Goal: Find specific page/section: Find specific page/section

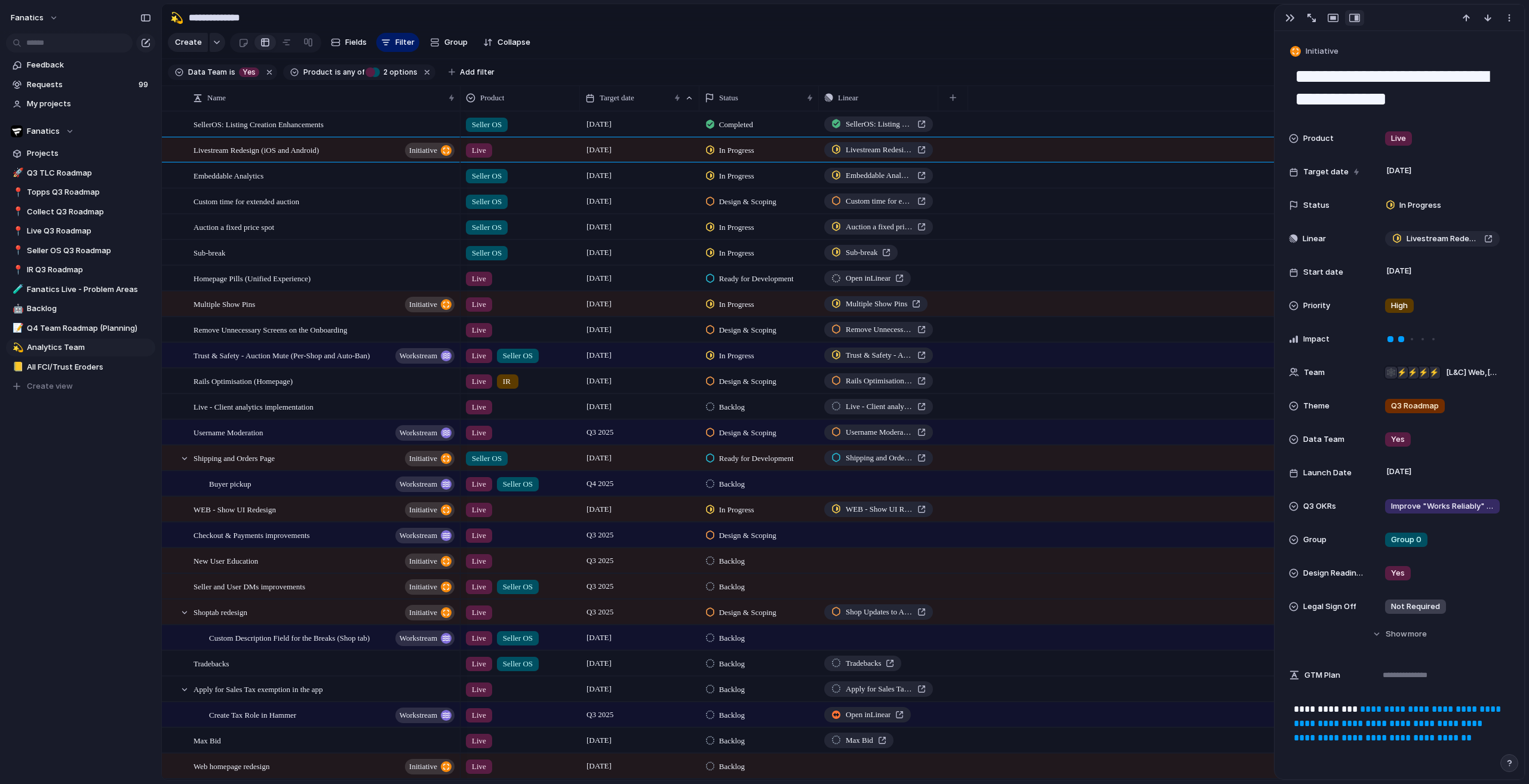
scroll to position [299, 0]
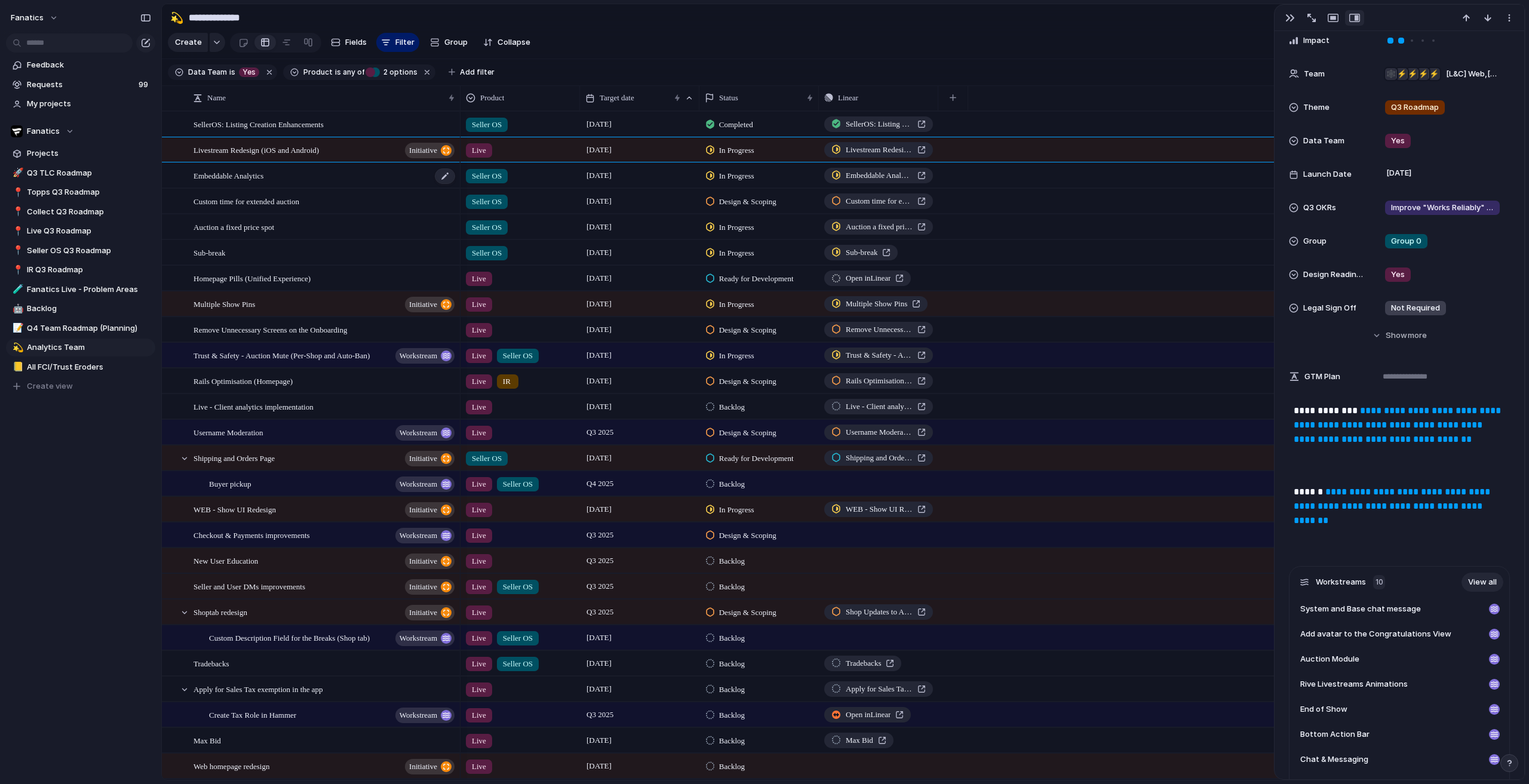
click at [283, 185] on div "Embeddable Analytics" at bounding box center [325, 176] width 263 height 24
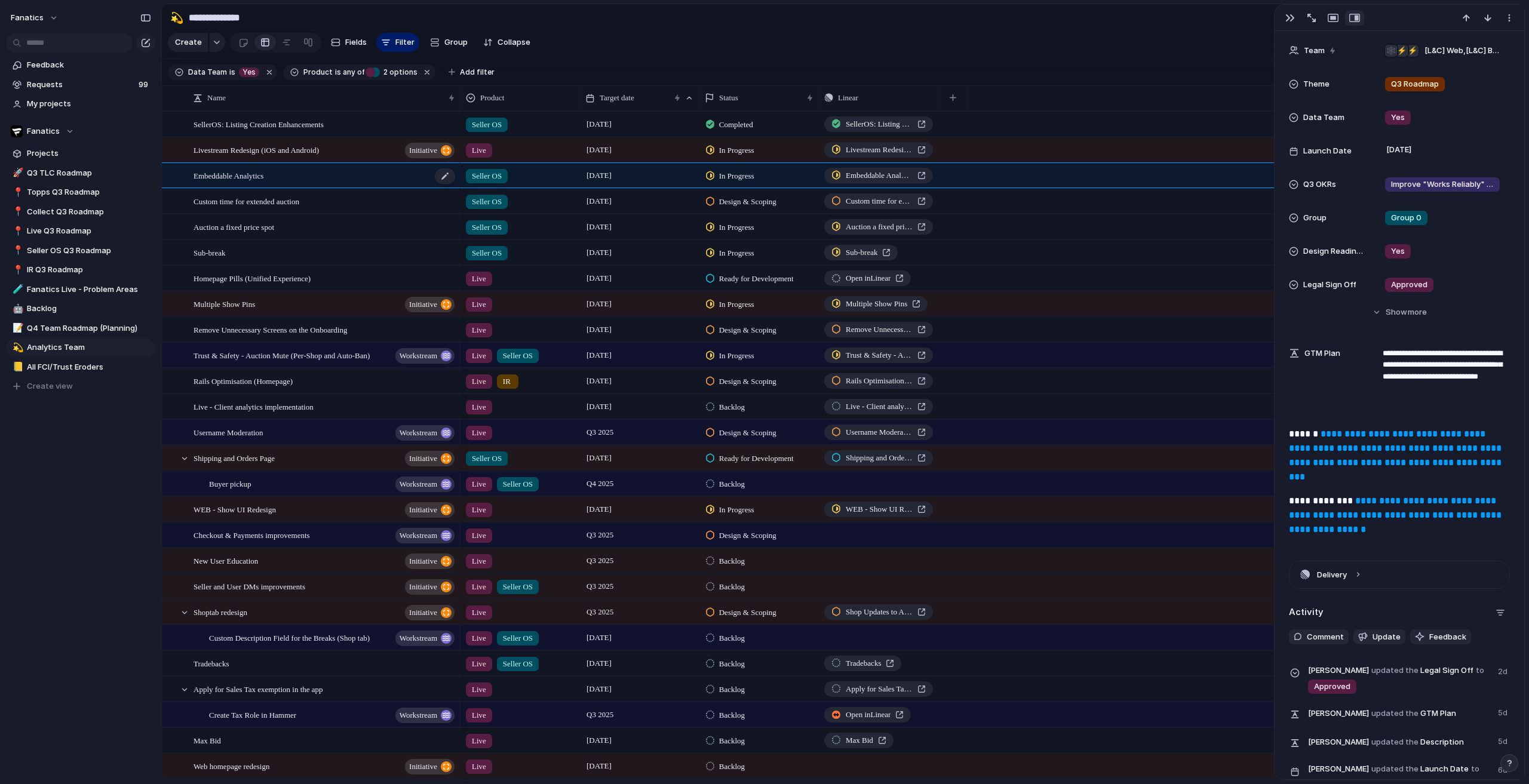
scroll to position [275, 0]
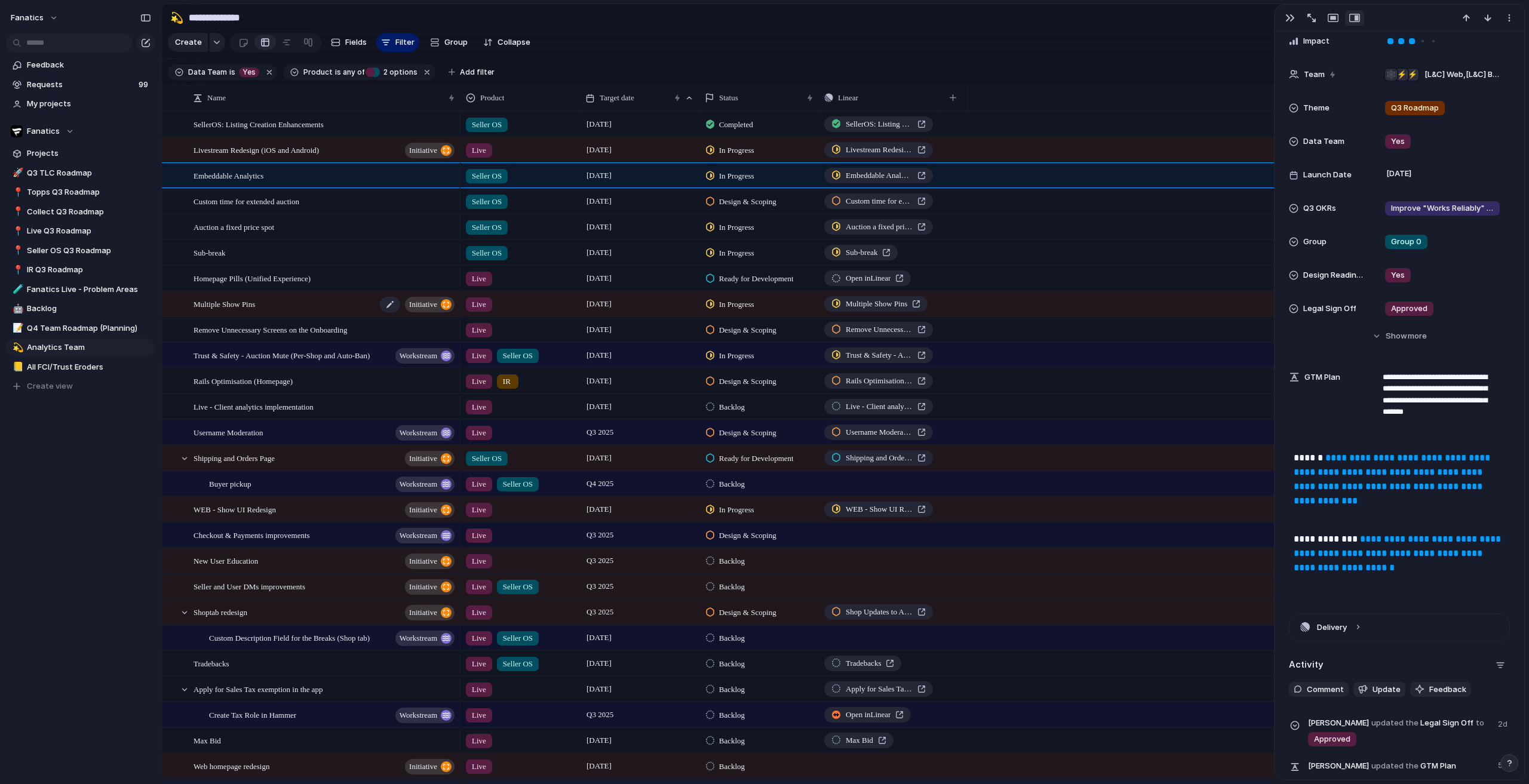
click at [259, 300] on div "Multiple Show Pins initiative" at bounding box center [325, 304] width 263 height 24
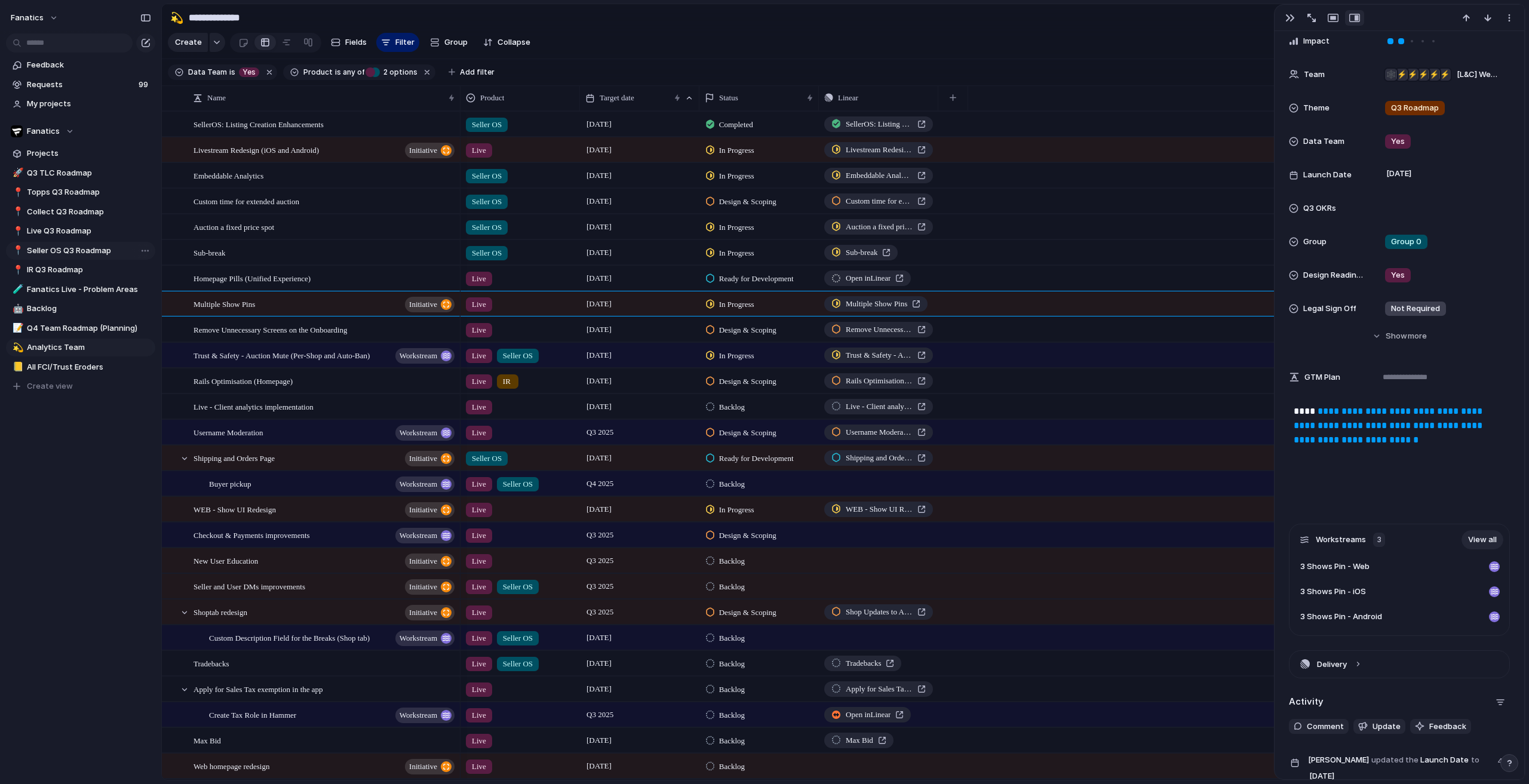
click at [63, 246] on span "Seller OS Q3 Roadmap" at bounding box center [88, 251] width 125 height 12
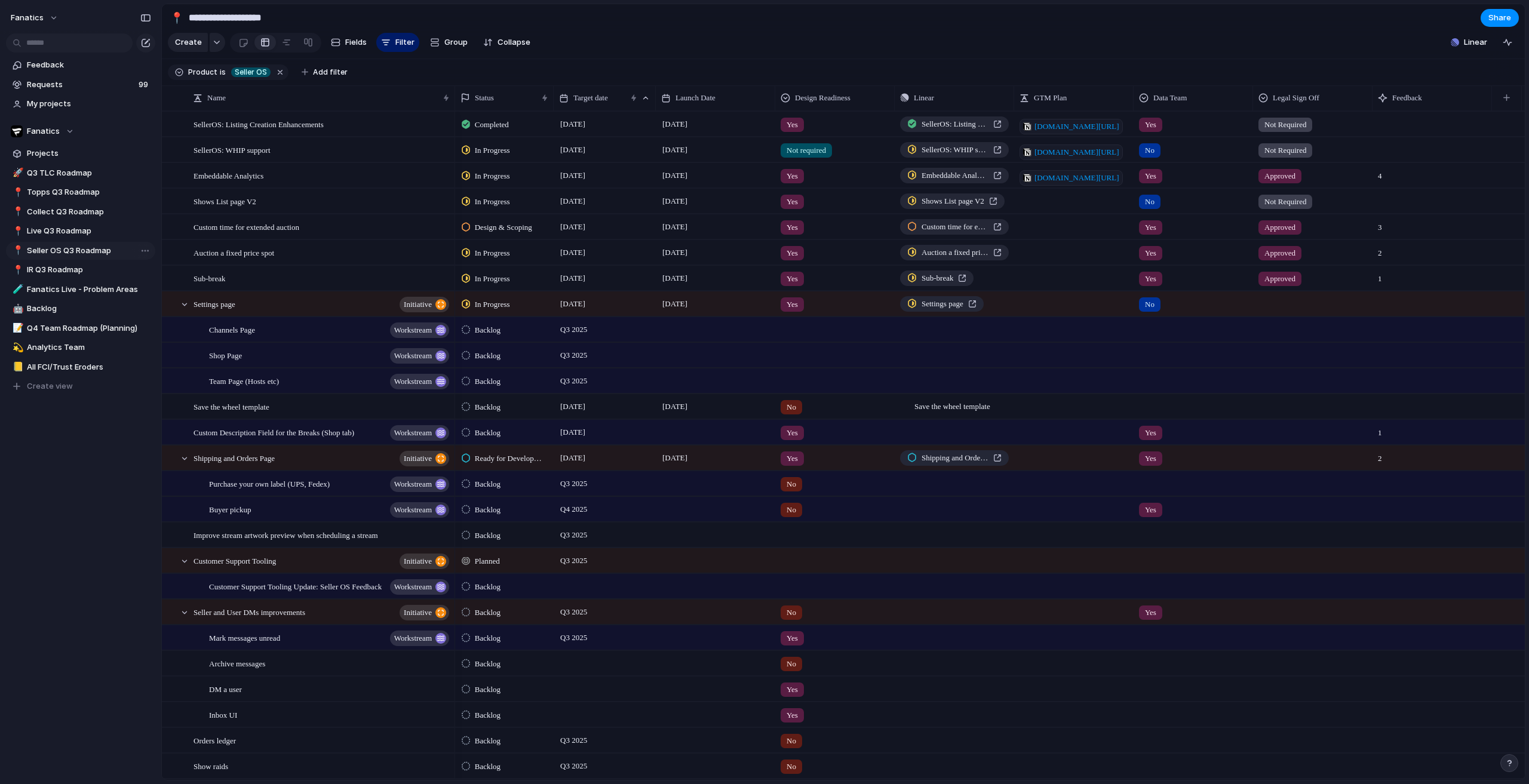
type input "**********"
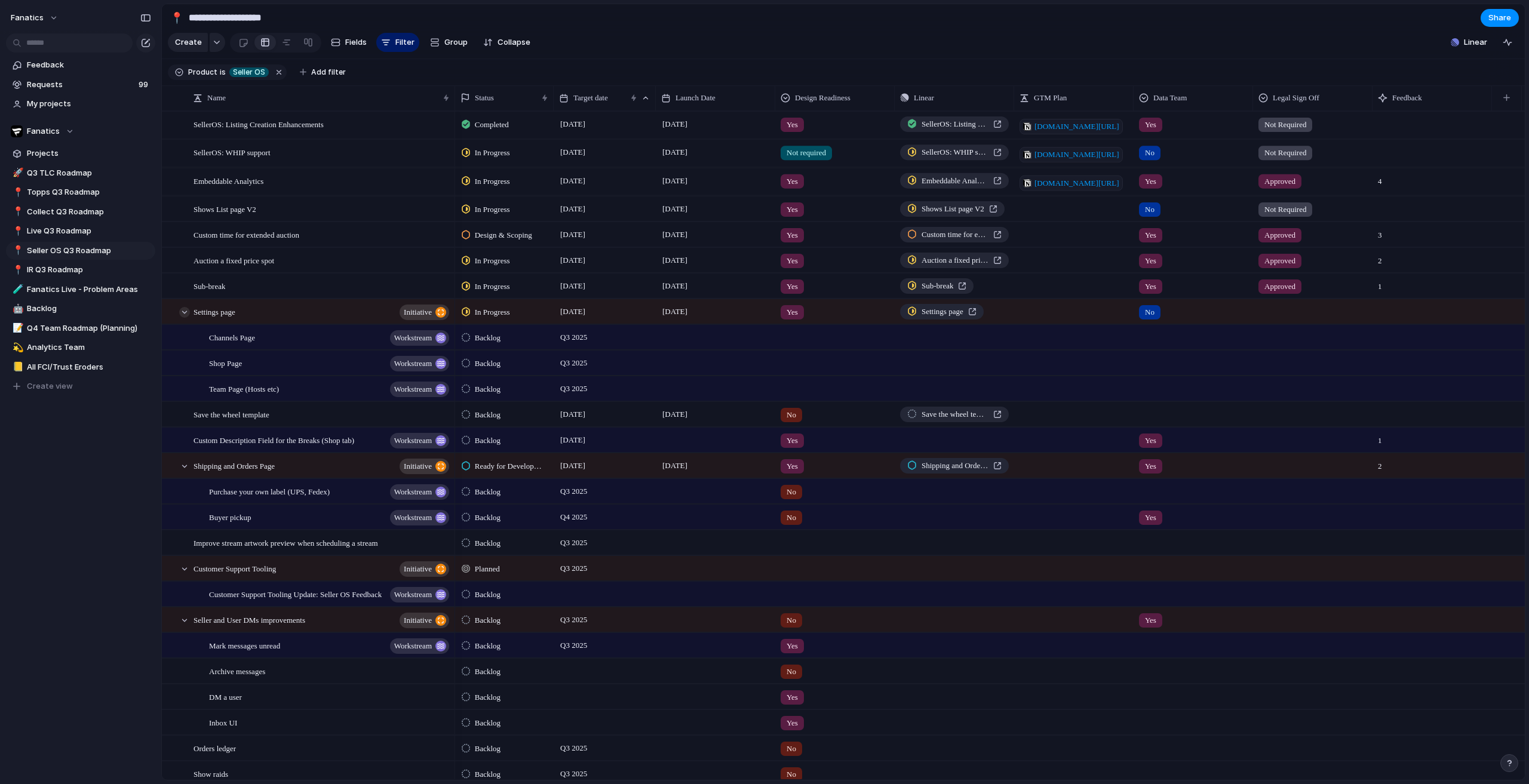
click at [182, 317] on div at bounding box center [184, 312] width 10 height 10
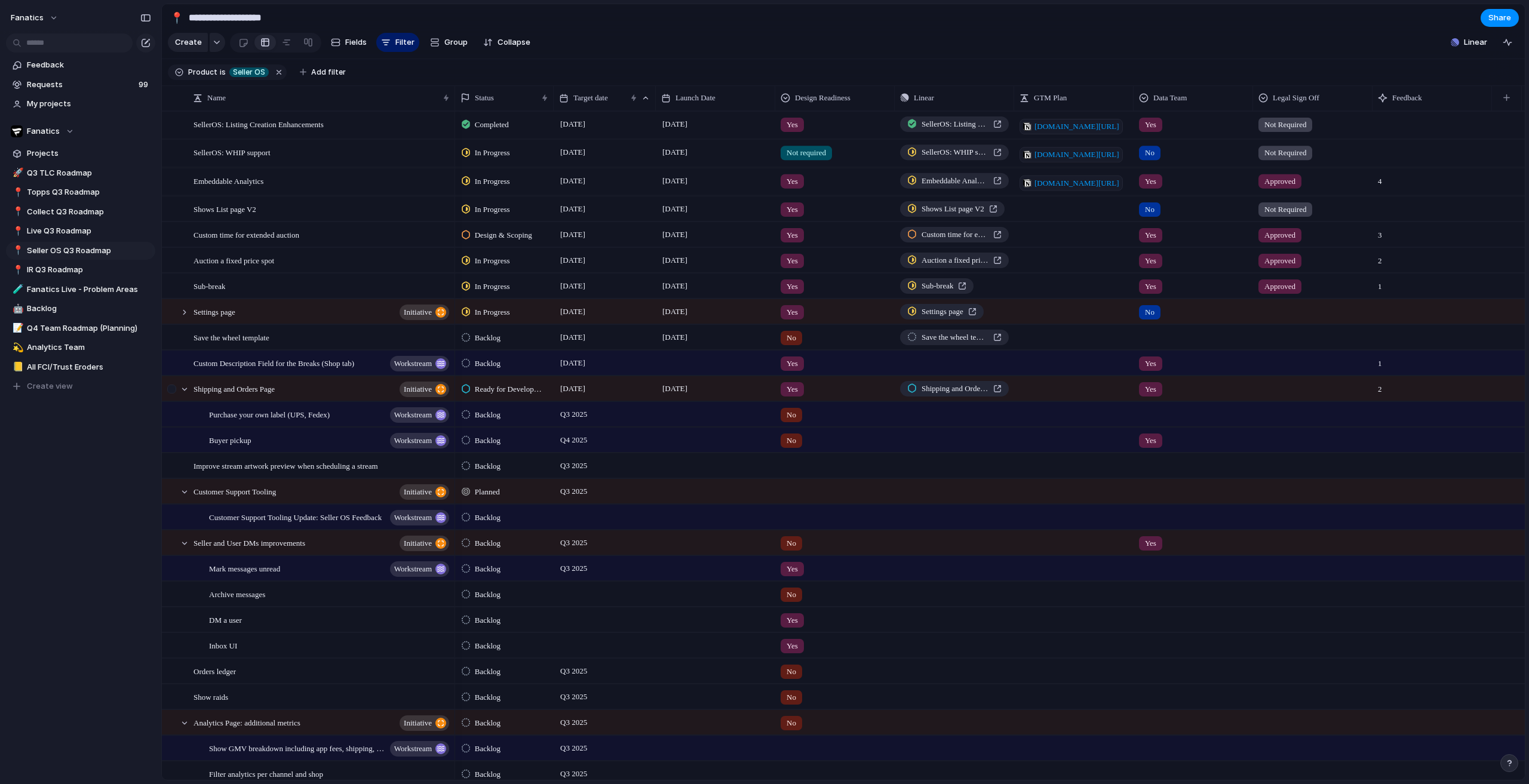
click at [185, 391] on div at bounding box center [178, 389] width 32 height 24
click at [186, 394] on div at bounding box center [184, 389] width 10 height 10
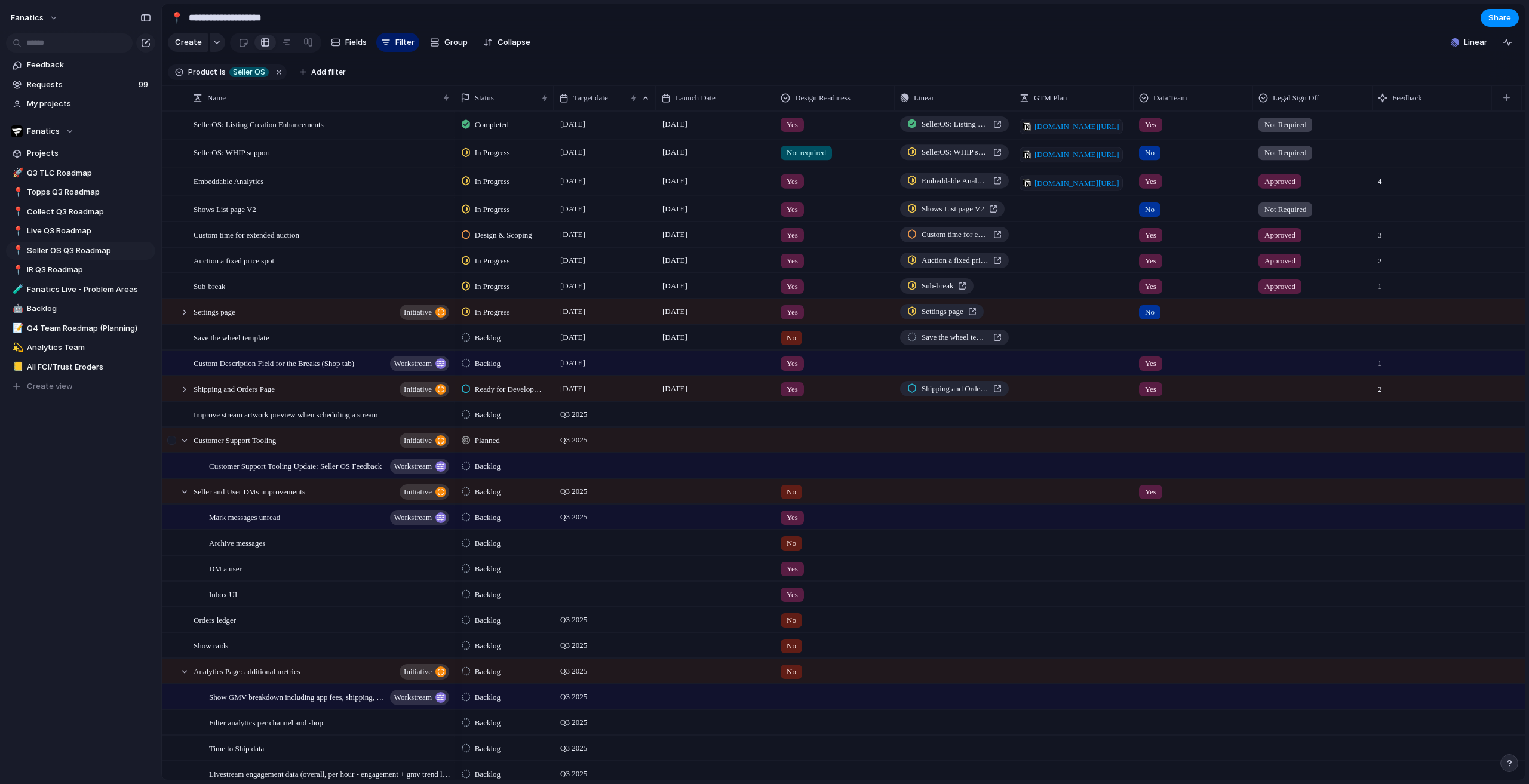
click at [183, 443] on div at bounding box center [173, 444] width 22 height 32
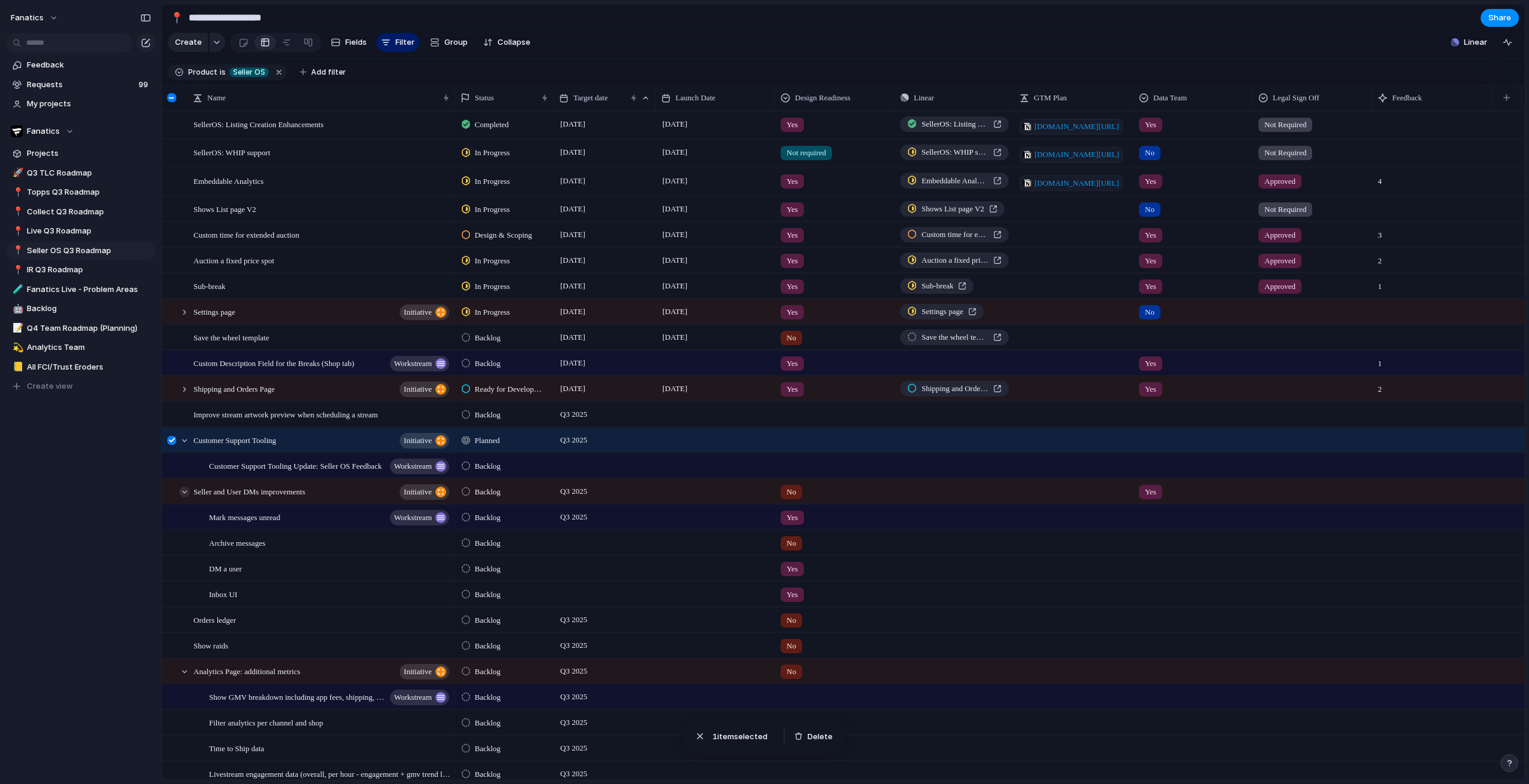
click at [186, 497] on div at bounding box center [184, 492] width 10 height 10
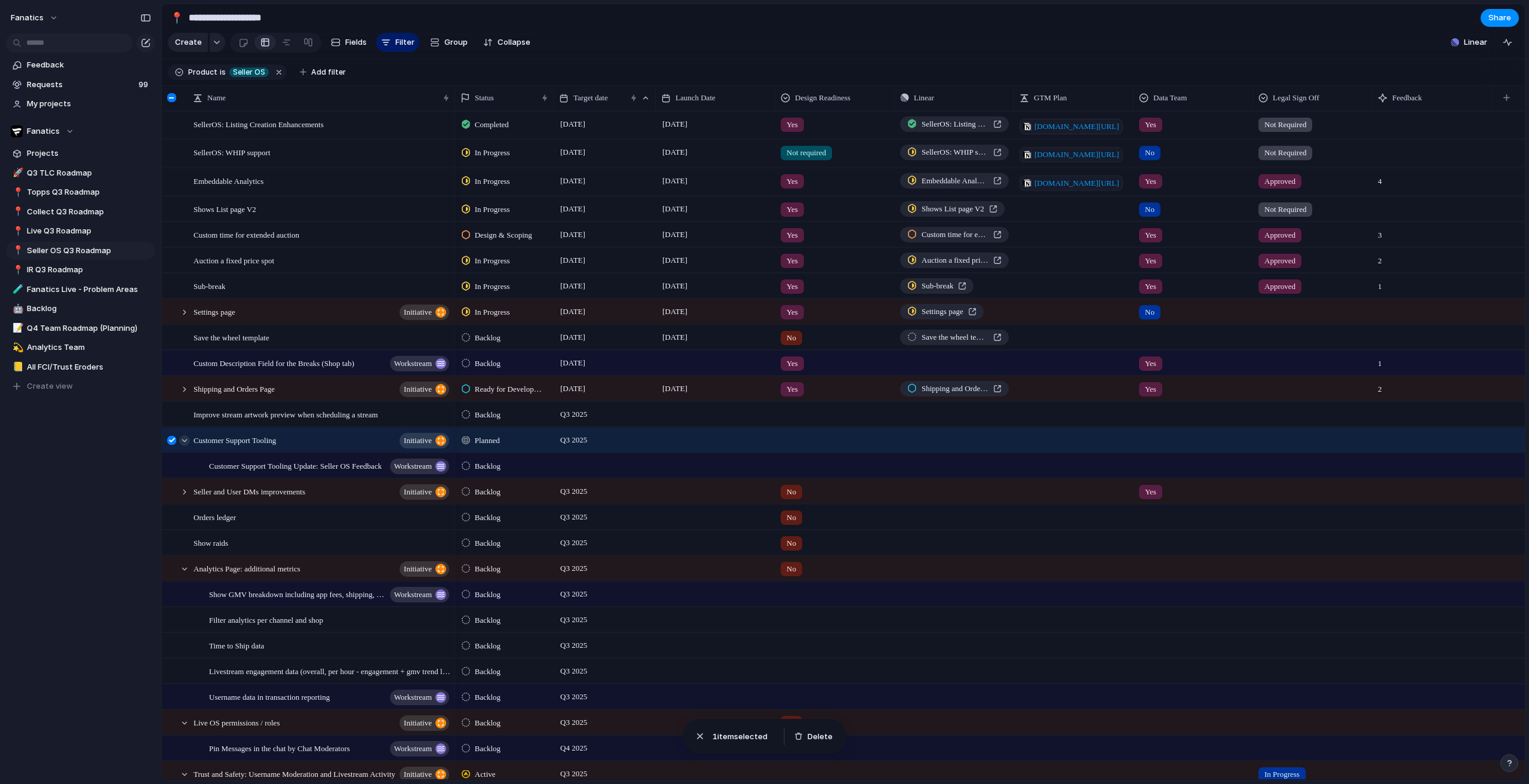
click at [183, 446] on div at bounding box center [184, 440] width 10 height 10
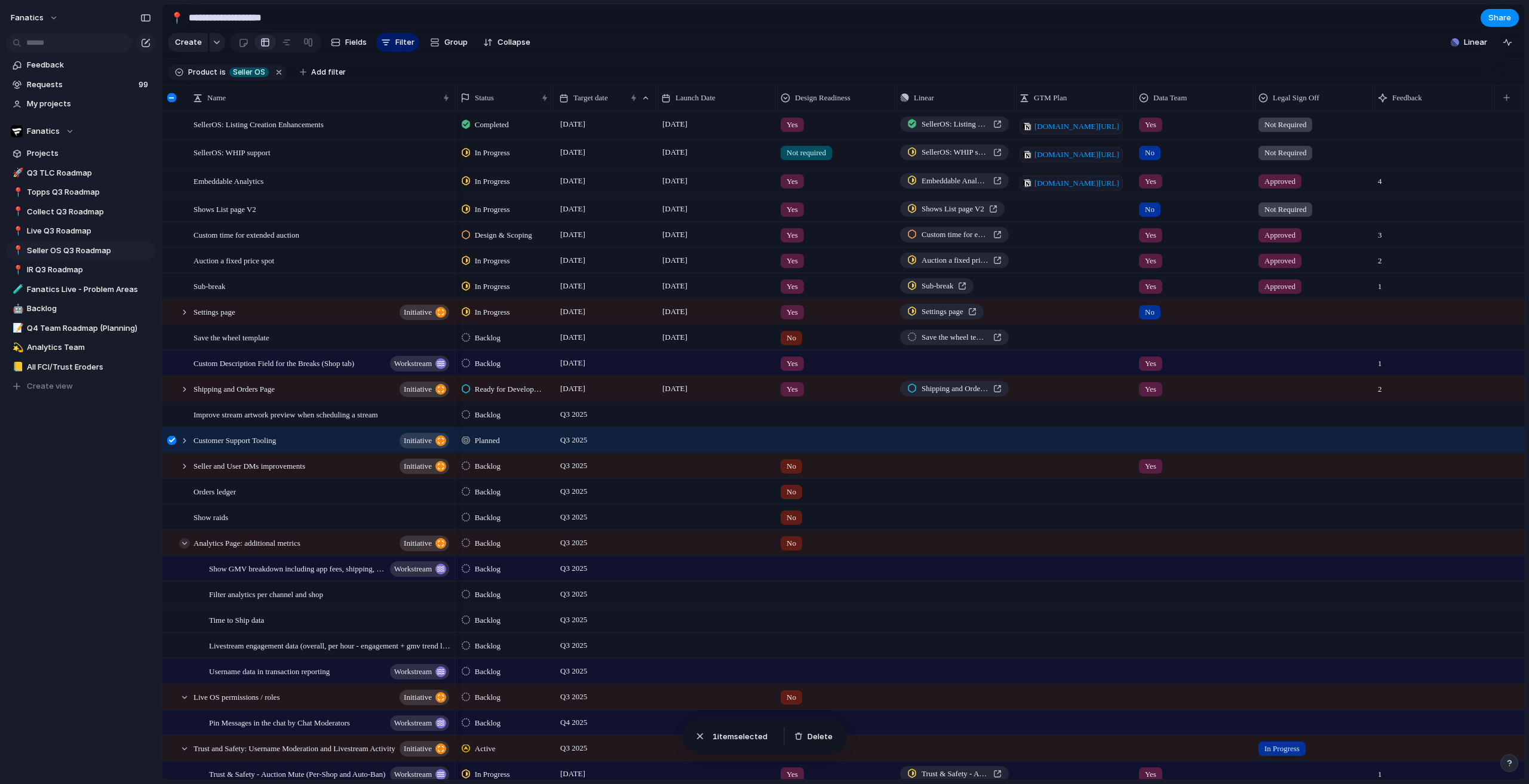
click at [186, 549] on div at bounding box center [184, 543] width 10 height 10
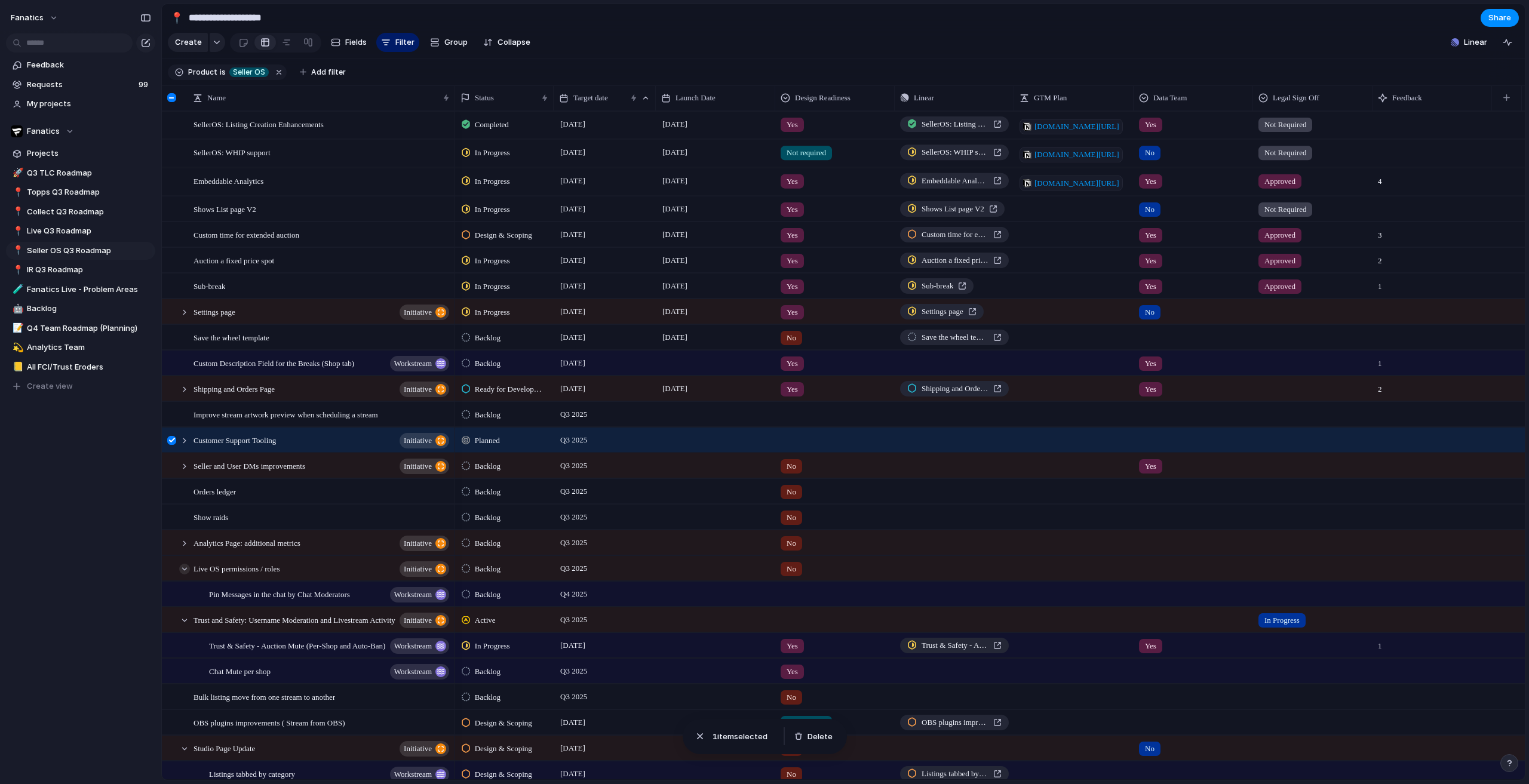
click at [185, 574] on div at bounding box center [184, 569] width 10 height 10
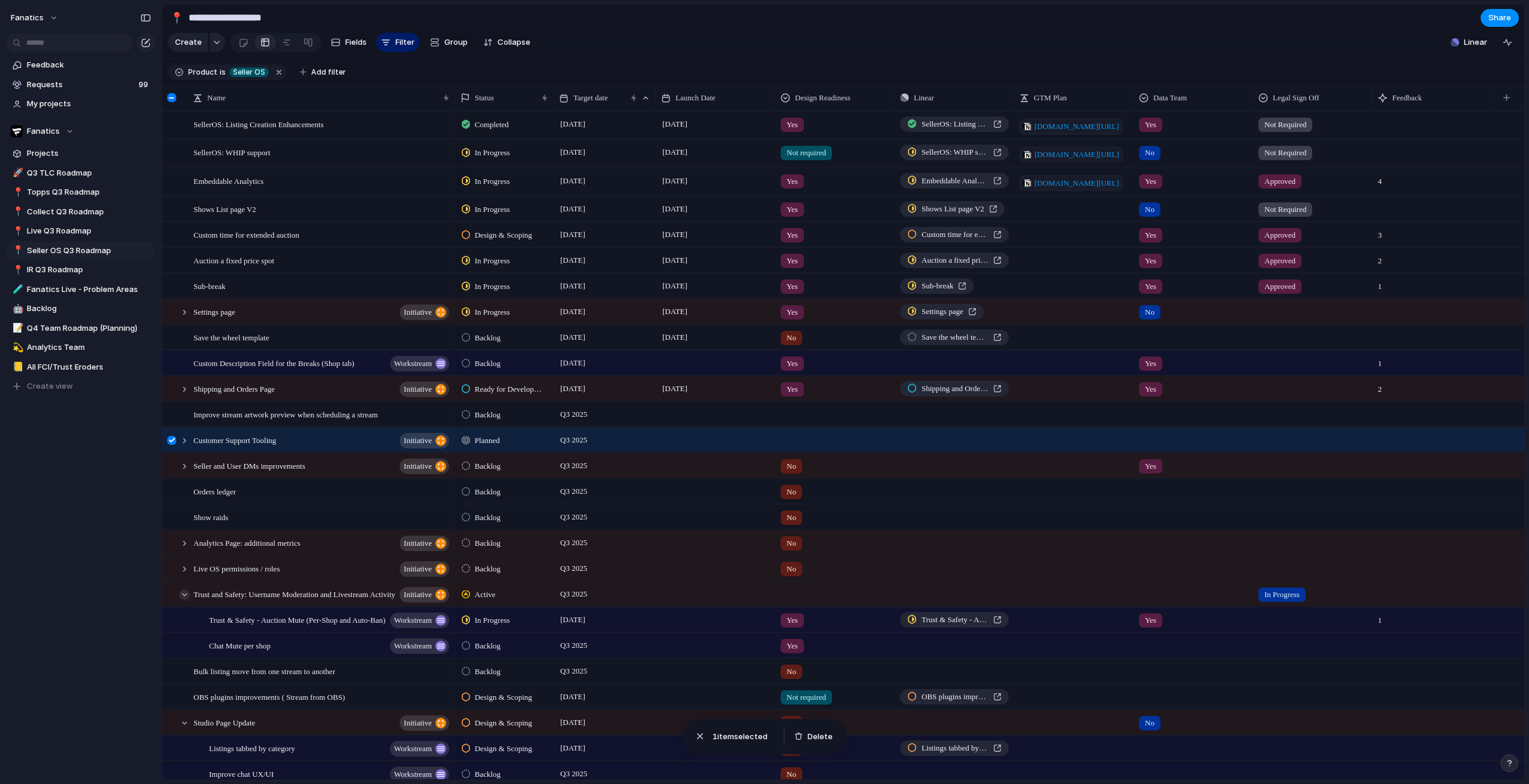
click at [183, 600] on div at bounding box center [184, 594] width 10 height 10
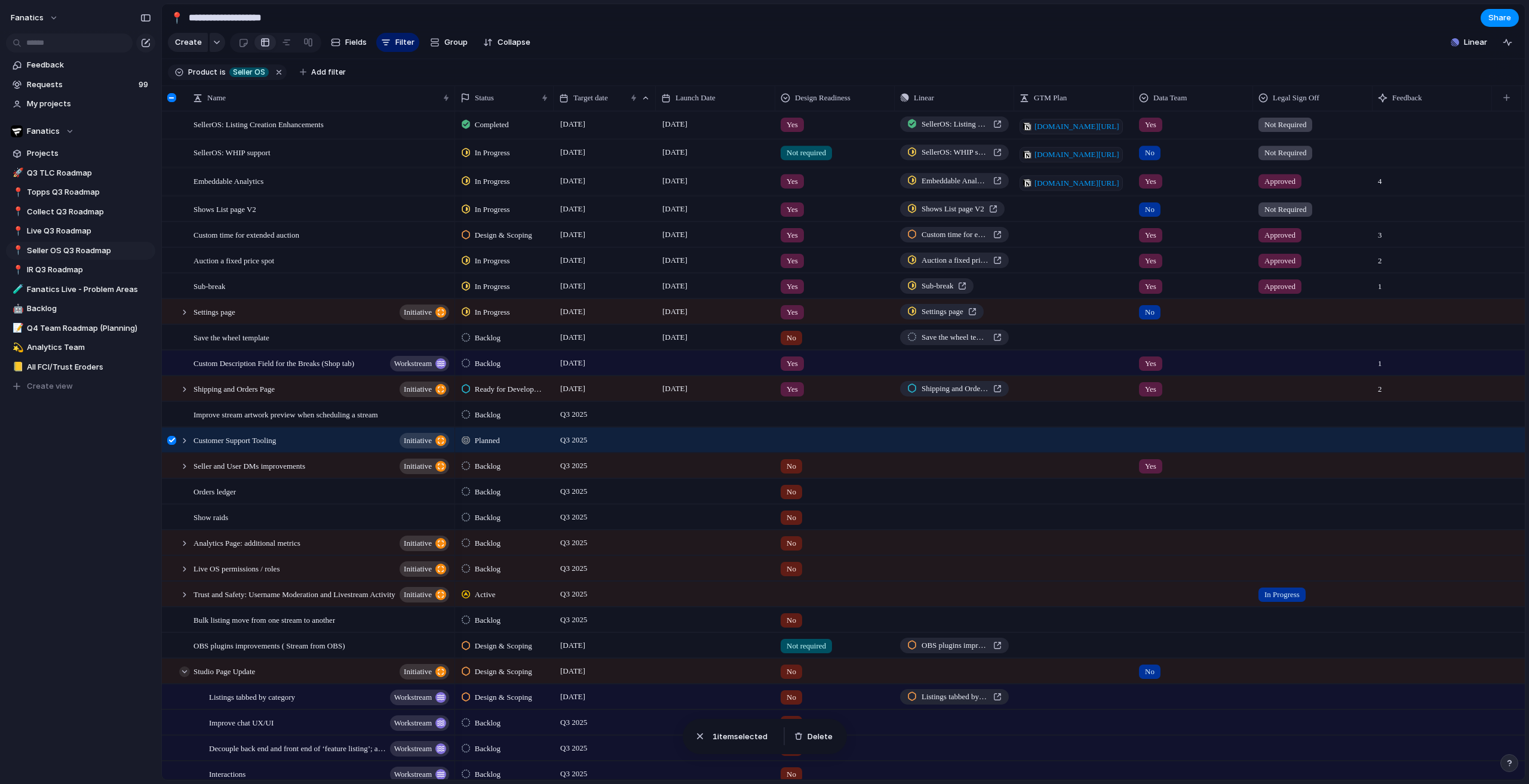
click at [184, 677] on div at bounding box center [184, 672] width 10 height 10
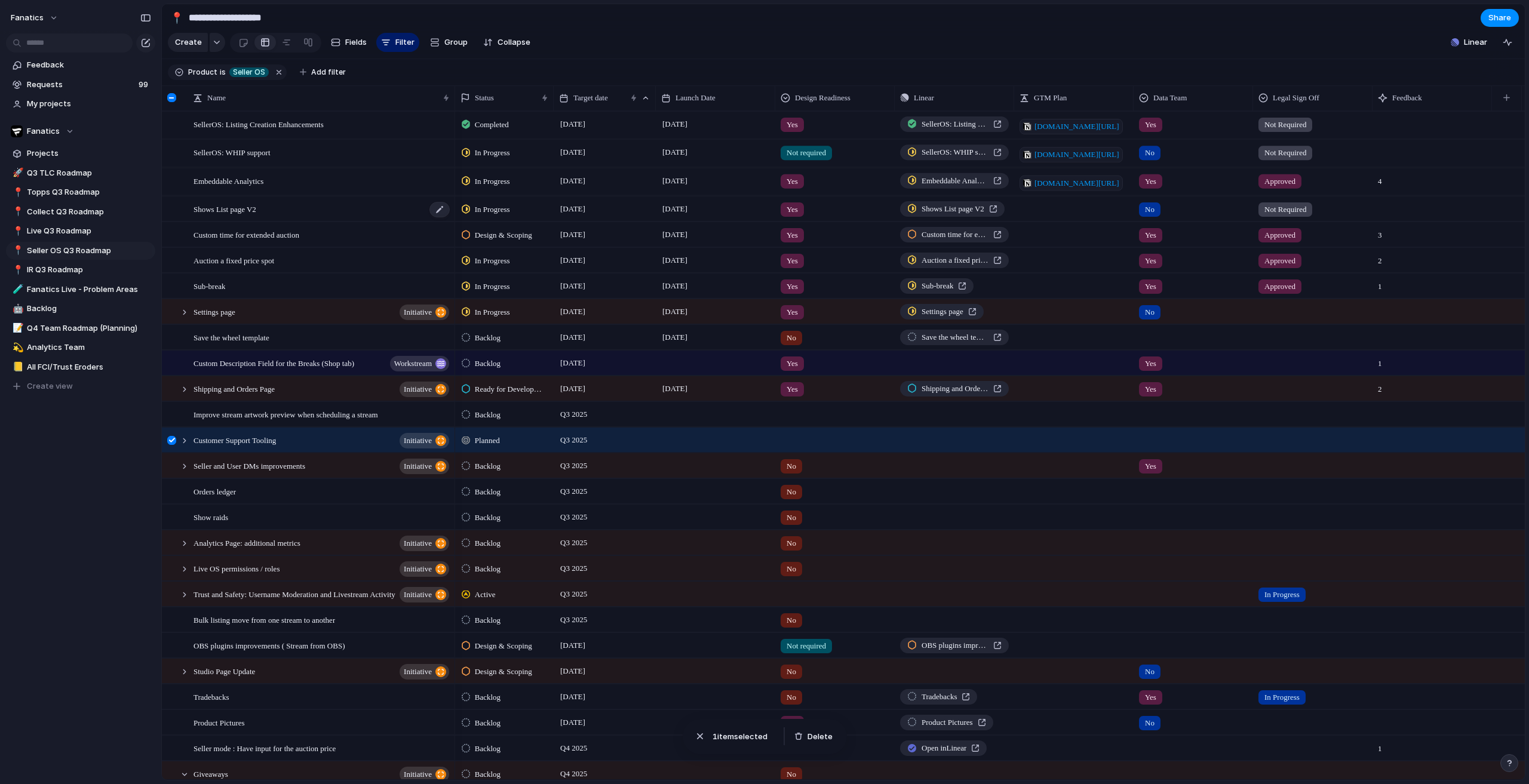
click at [293, 220] on div "Shows List page V2" at bounding box center [322, 209] width 257 height 24
